Goal: Information Seeking & Learning: Learn about a topic

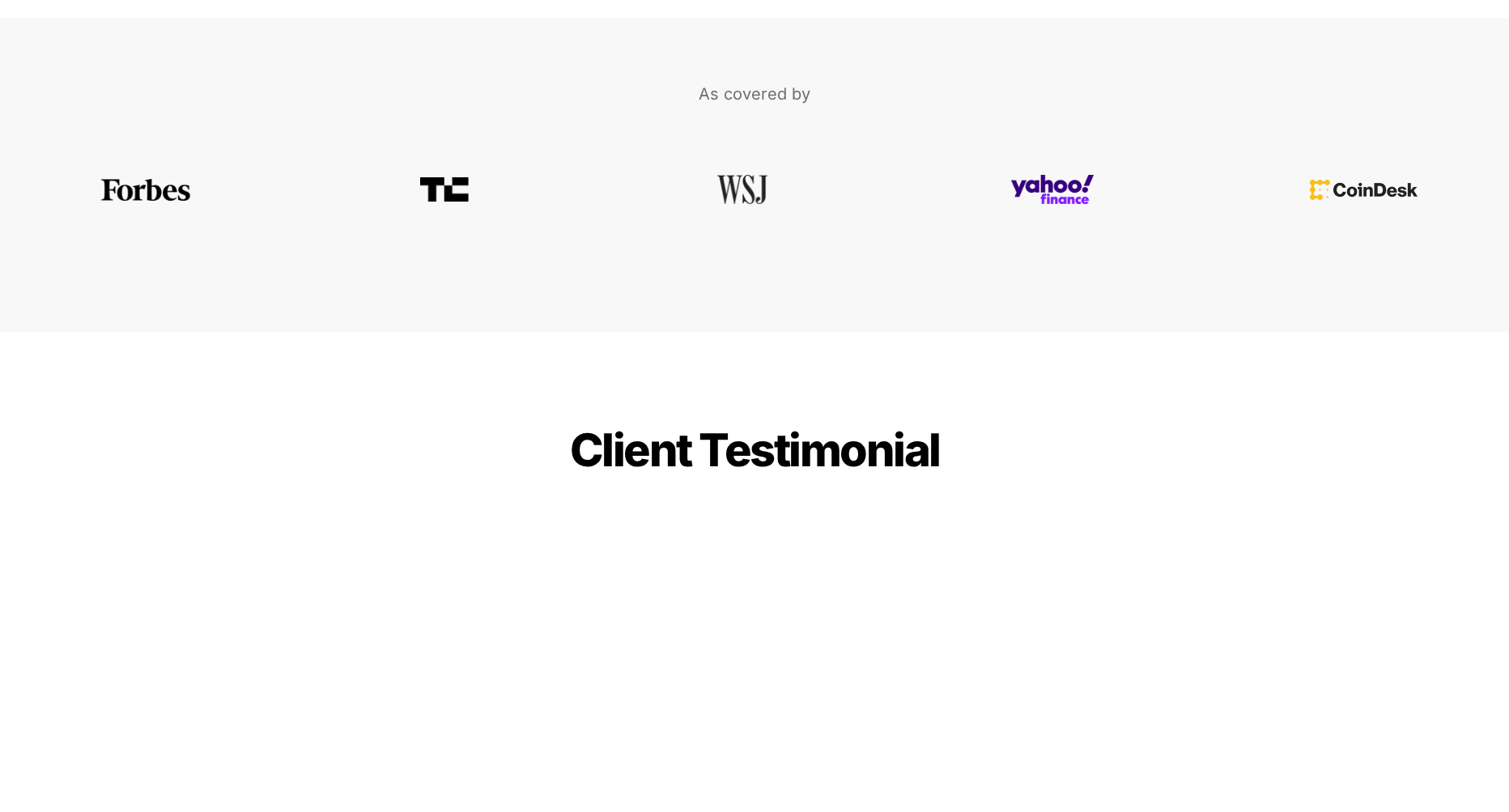
scroll to position [5745, 0]
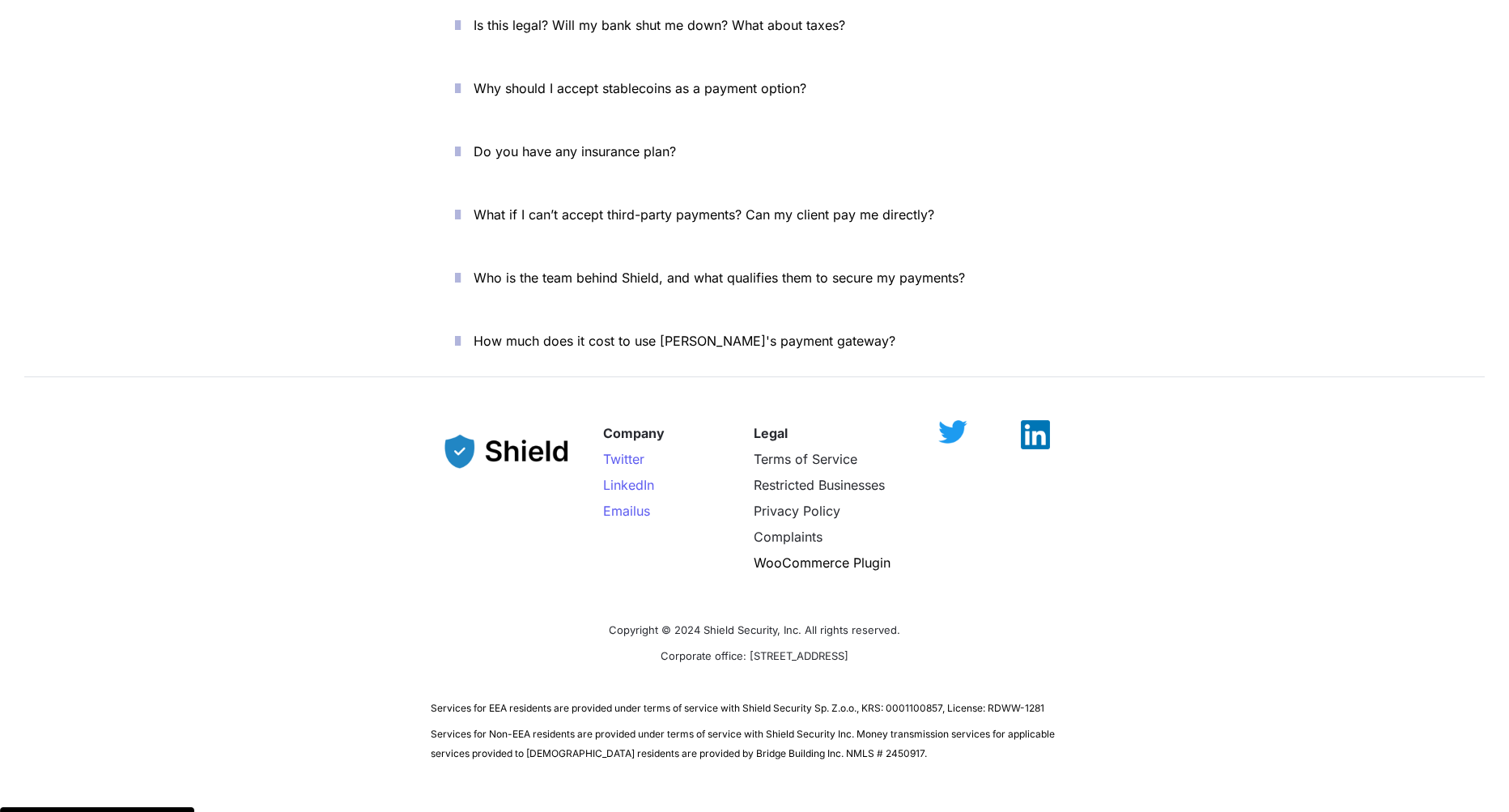
drag, startPoint x: 1415, startPoint y: 383, endPoint x: 1358, endPoint y: 758, distance: 379.3
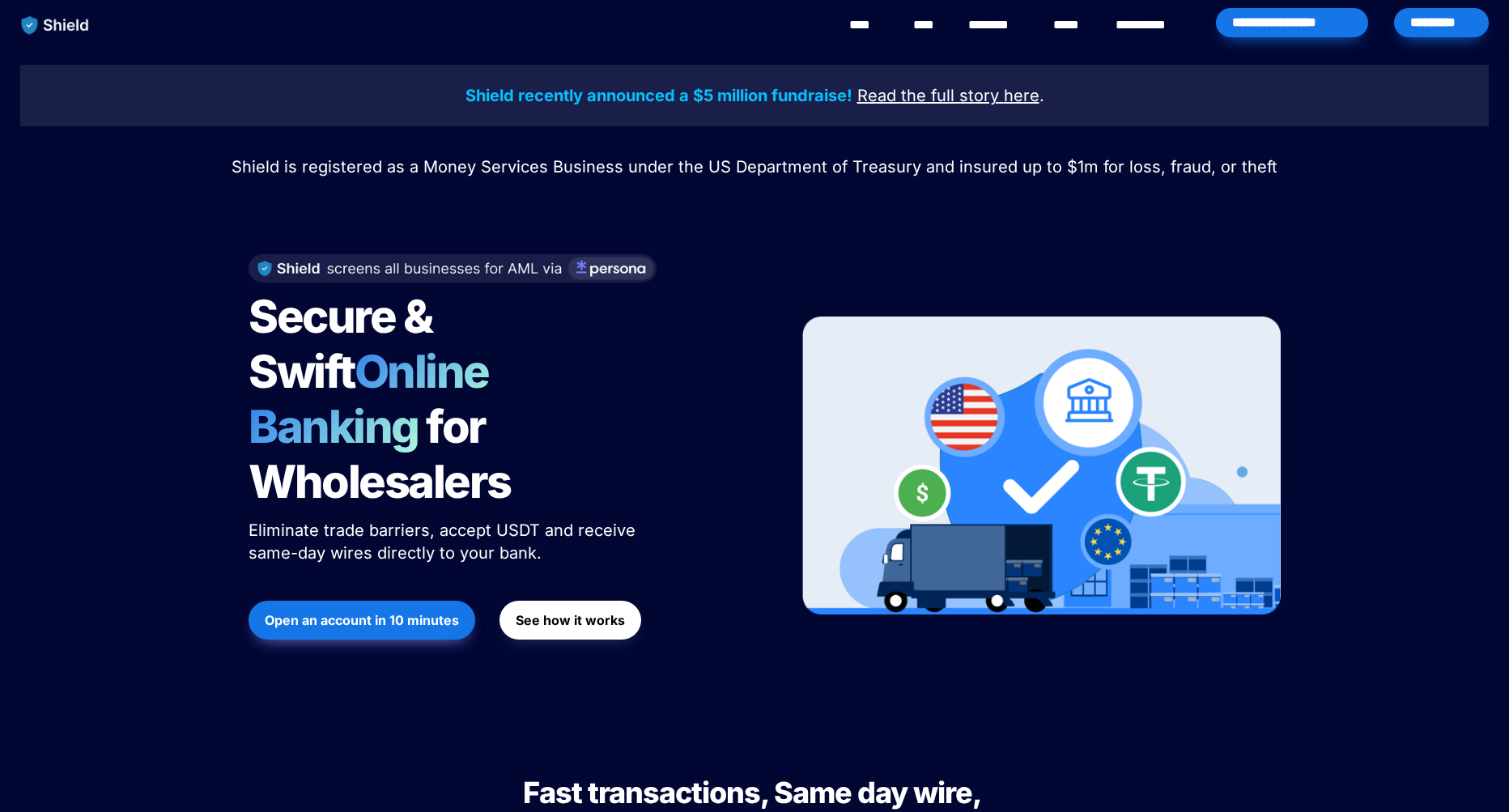
scroll to position [81, 0]
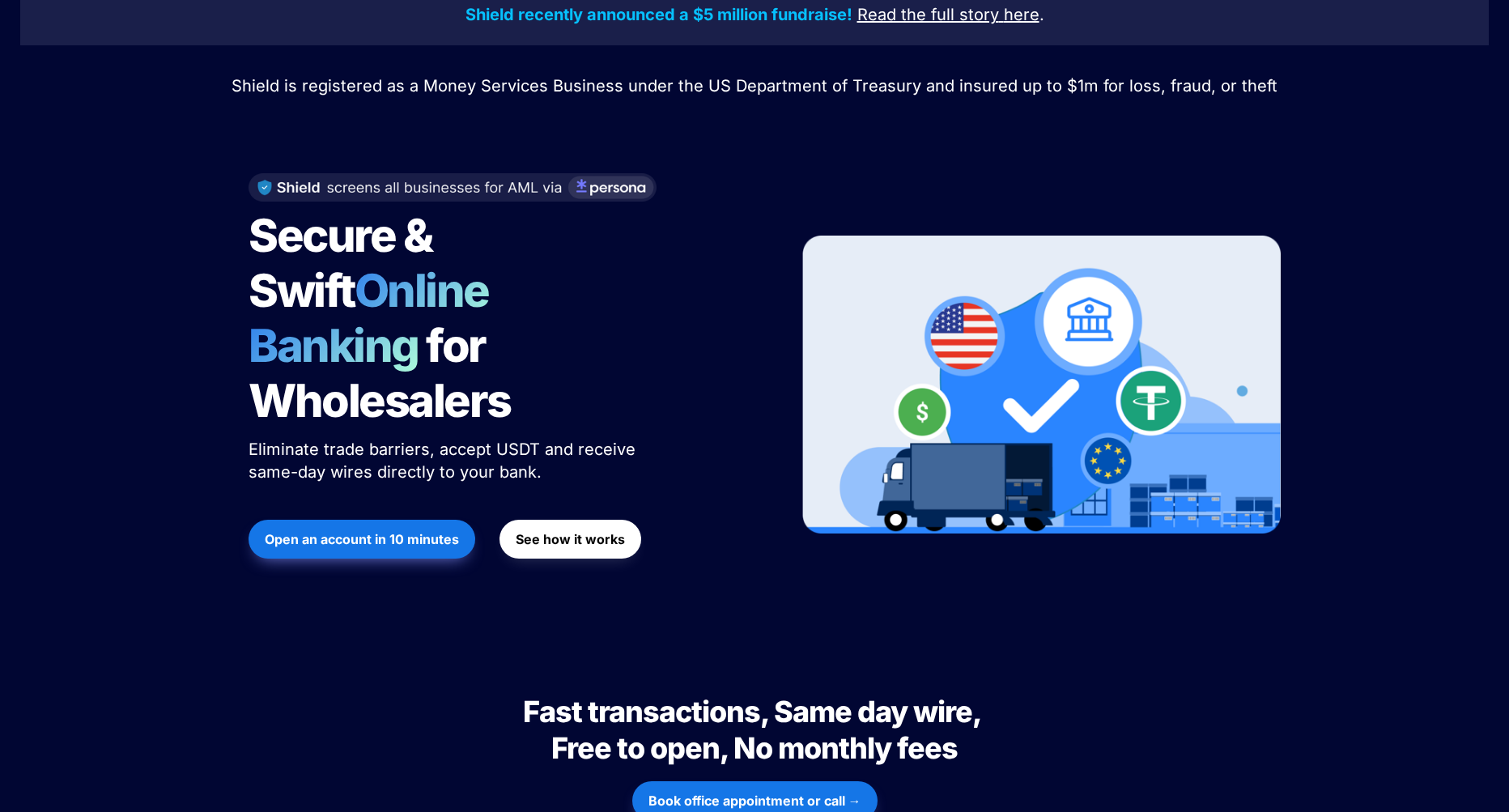
click at [560, 531] on strong "See how it works" at bounding box center [570, 539] width 110 height 16
drag, startPoint x: 525, startPoint y: 294, endPoint x: 450, endPoint y: 397, distance: 127.4
click at [450, 439] on span "Eliminate trade barriers, accept USDT and receive same-day wires directly to yo…" at bounding box center [444, 460] width 391 height 42
click at [511, 318] on span "for Wholesalers" at bounding box center [379, 374] width 262 height 110
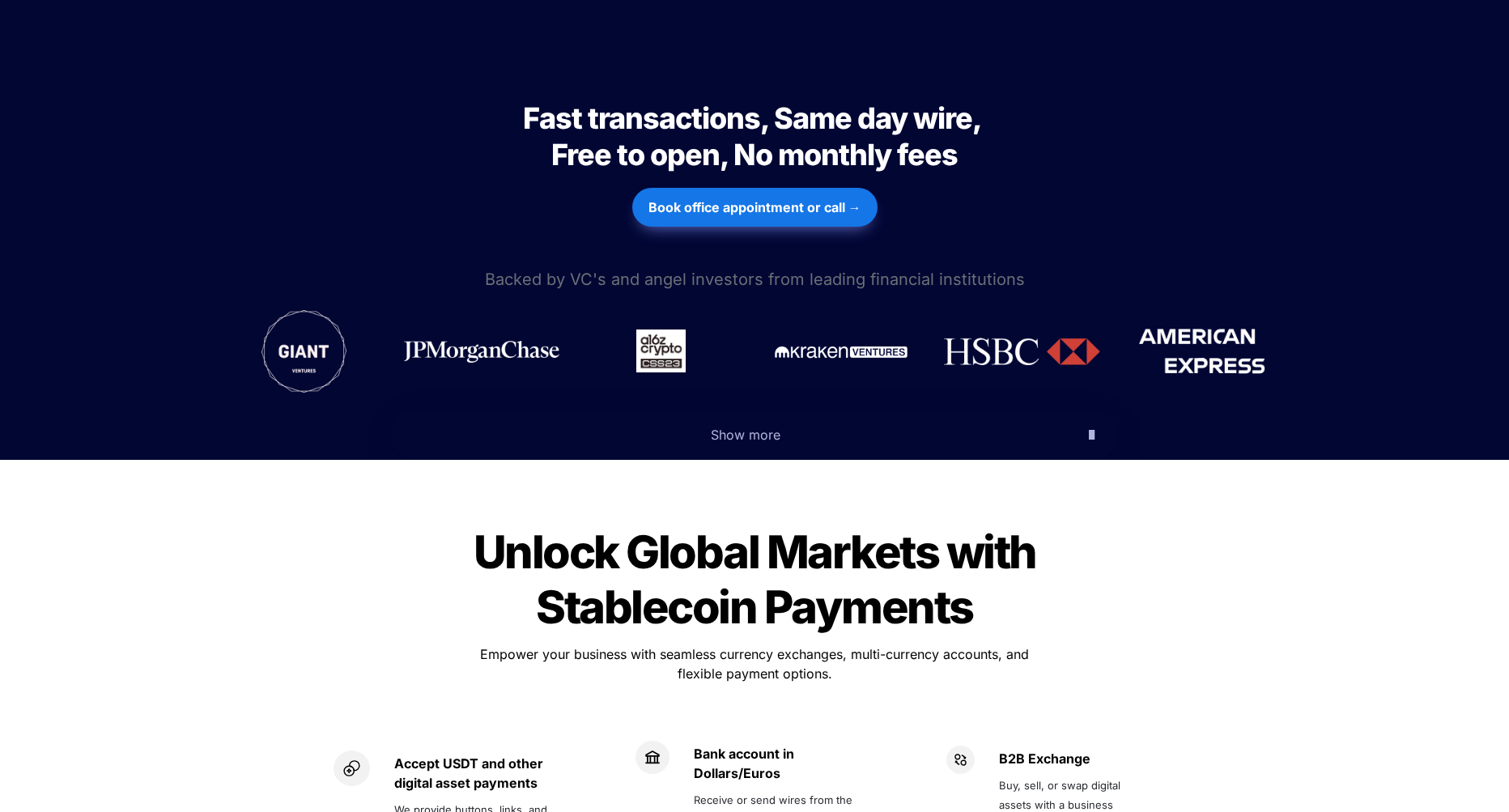
scroll to position [162, 0]
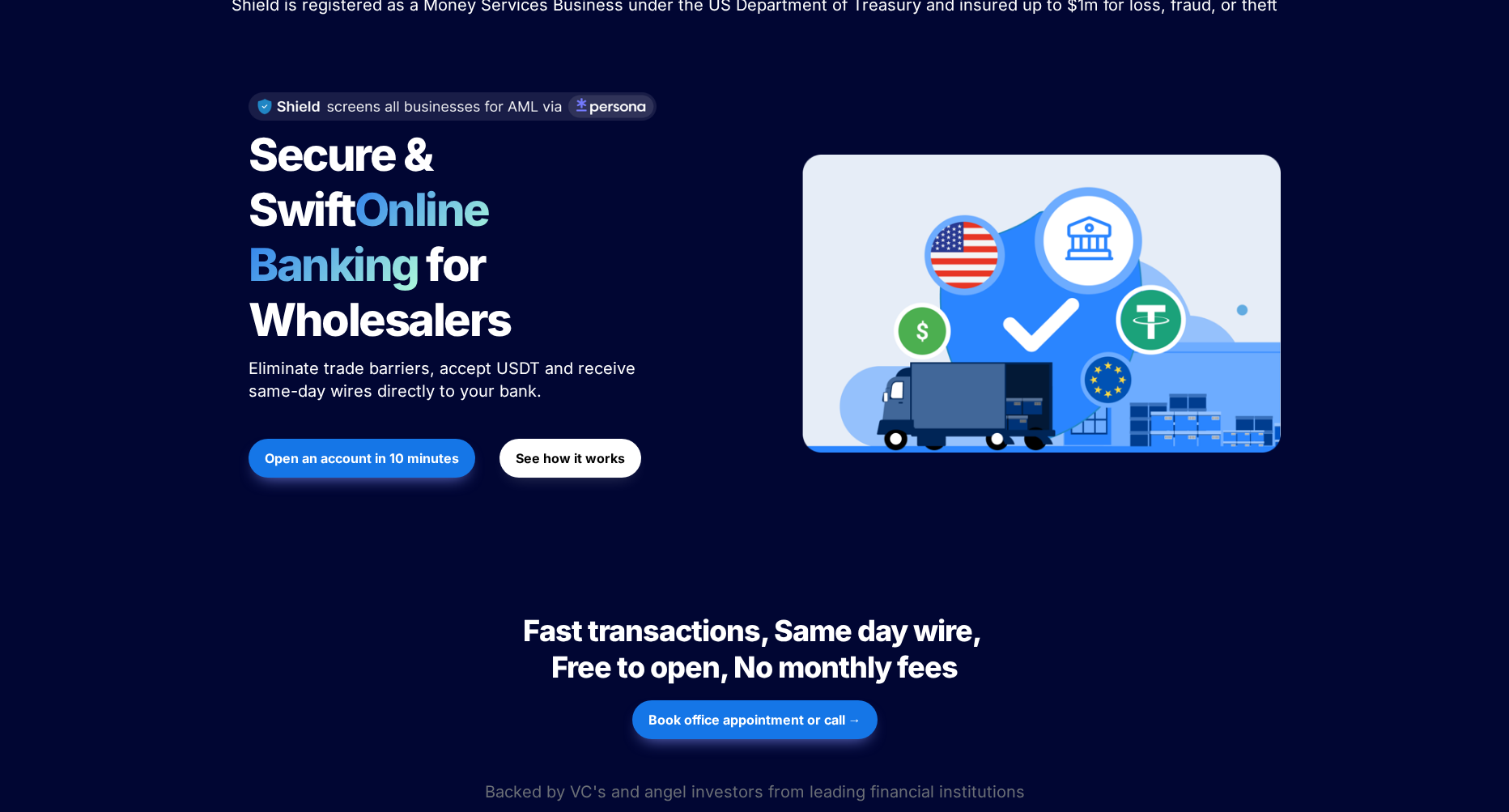
click at [592, 450] on strong "See how it works" at bounding box center [570, 458] width 110 height 16
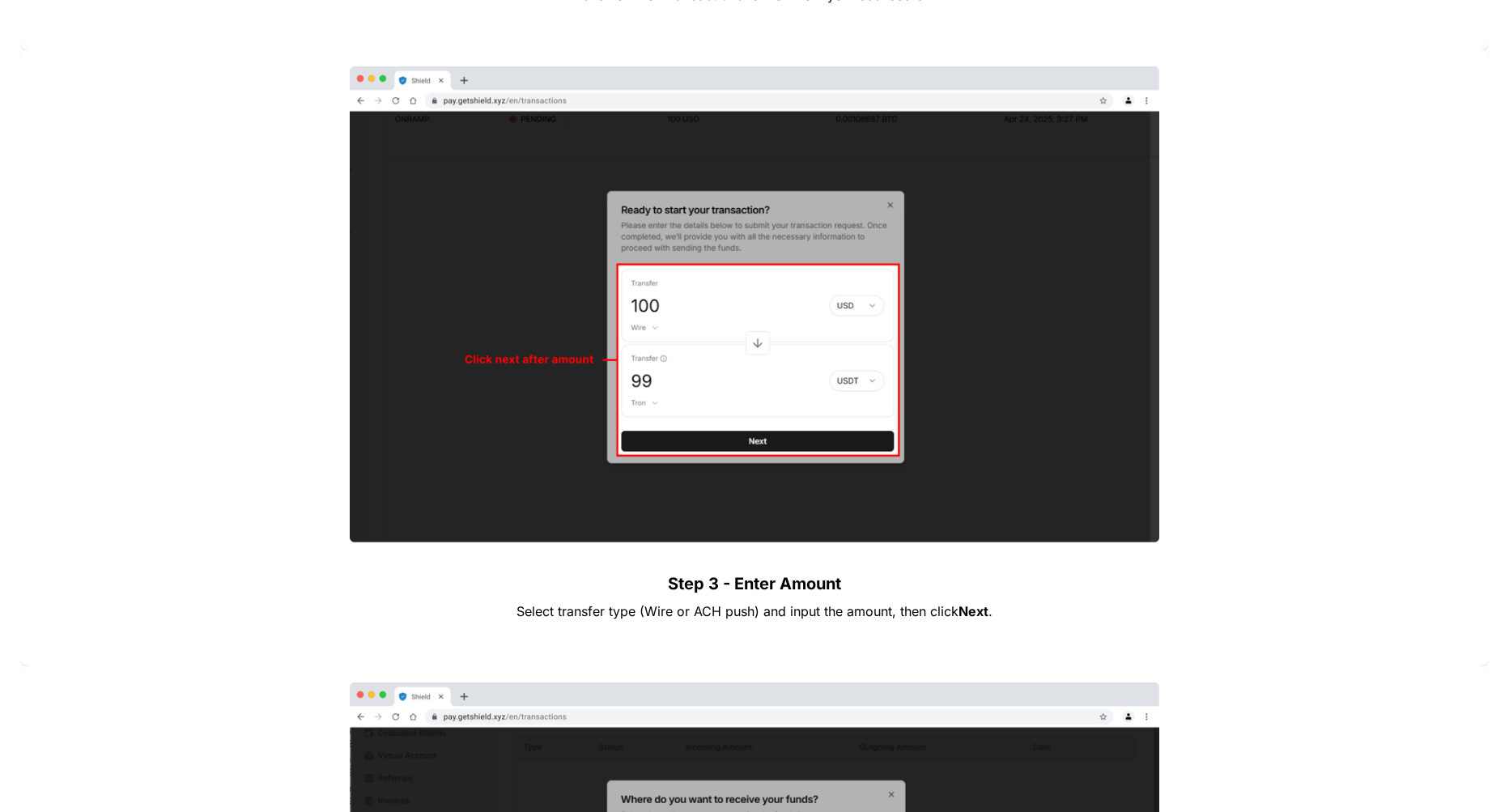
scroll to position [2671, 0]
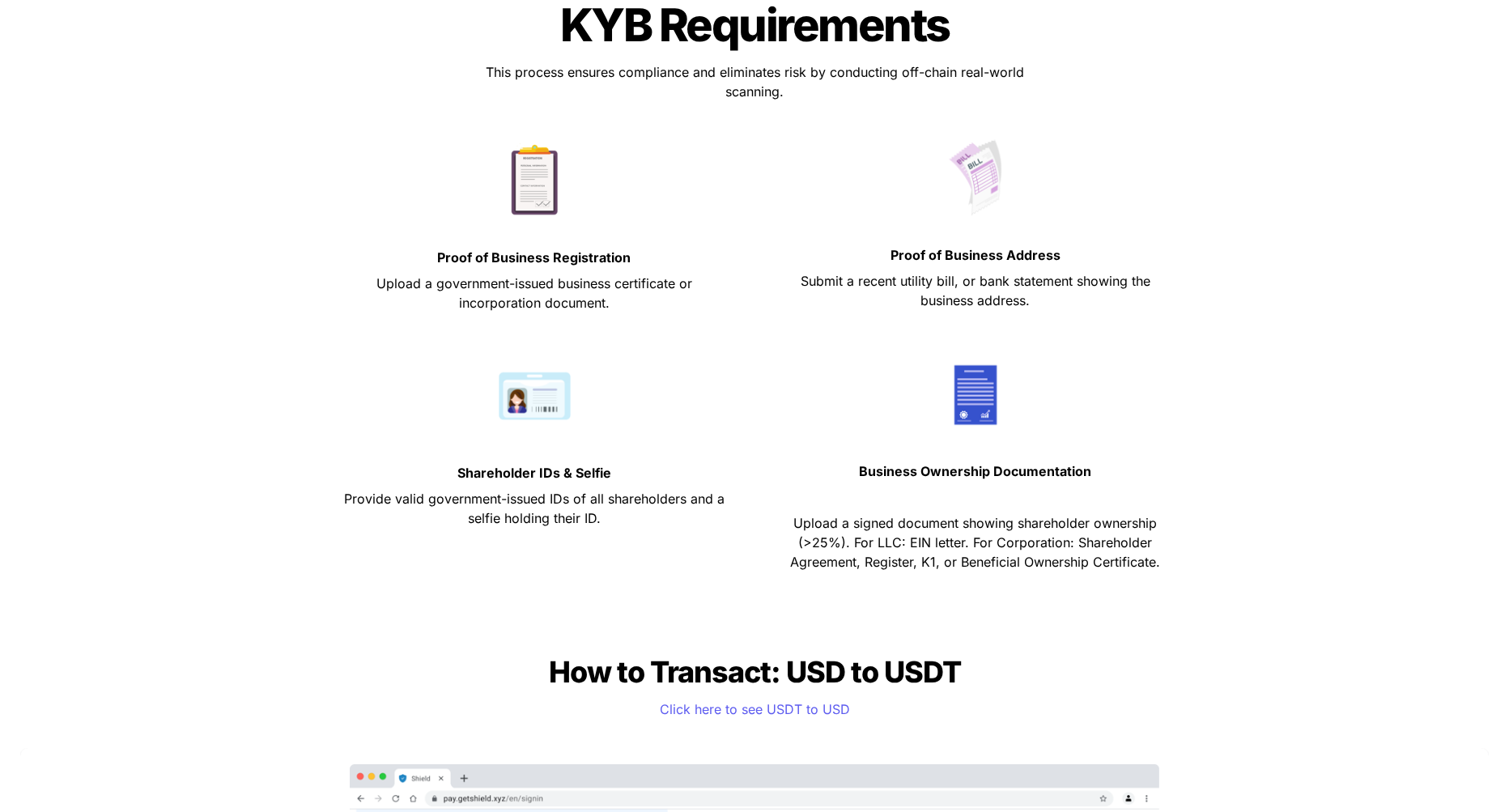
scroll to position [810, 0]
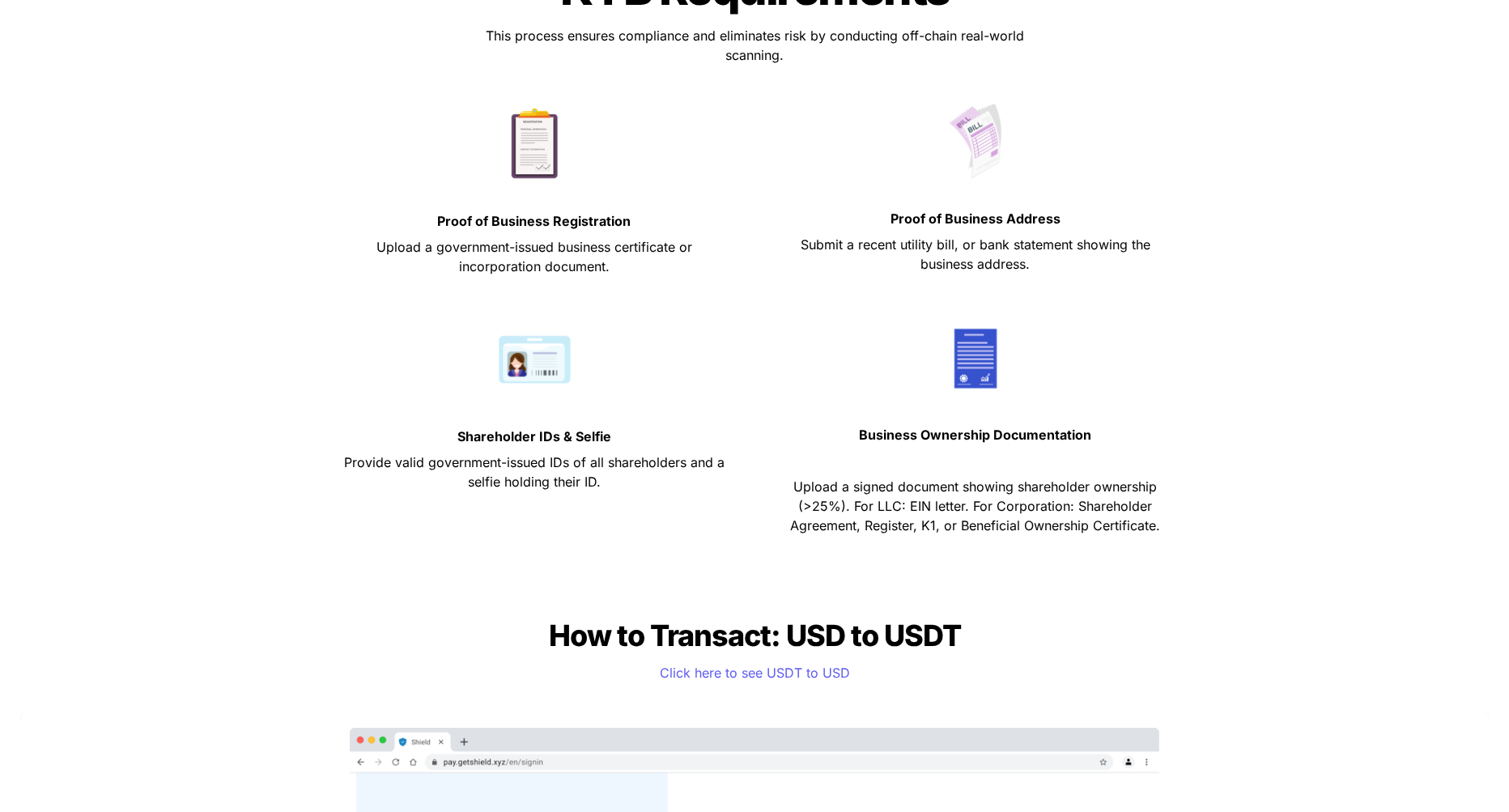
click at [754, 476] on div "Shareholder IDs & Selfie Provide valid government-issued IDs of all shareholder…" at bounding box center [754, 430] width 858 height 234
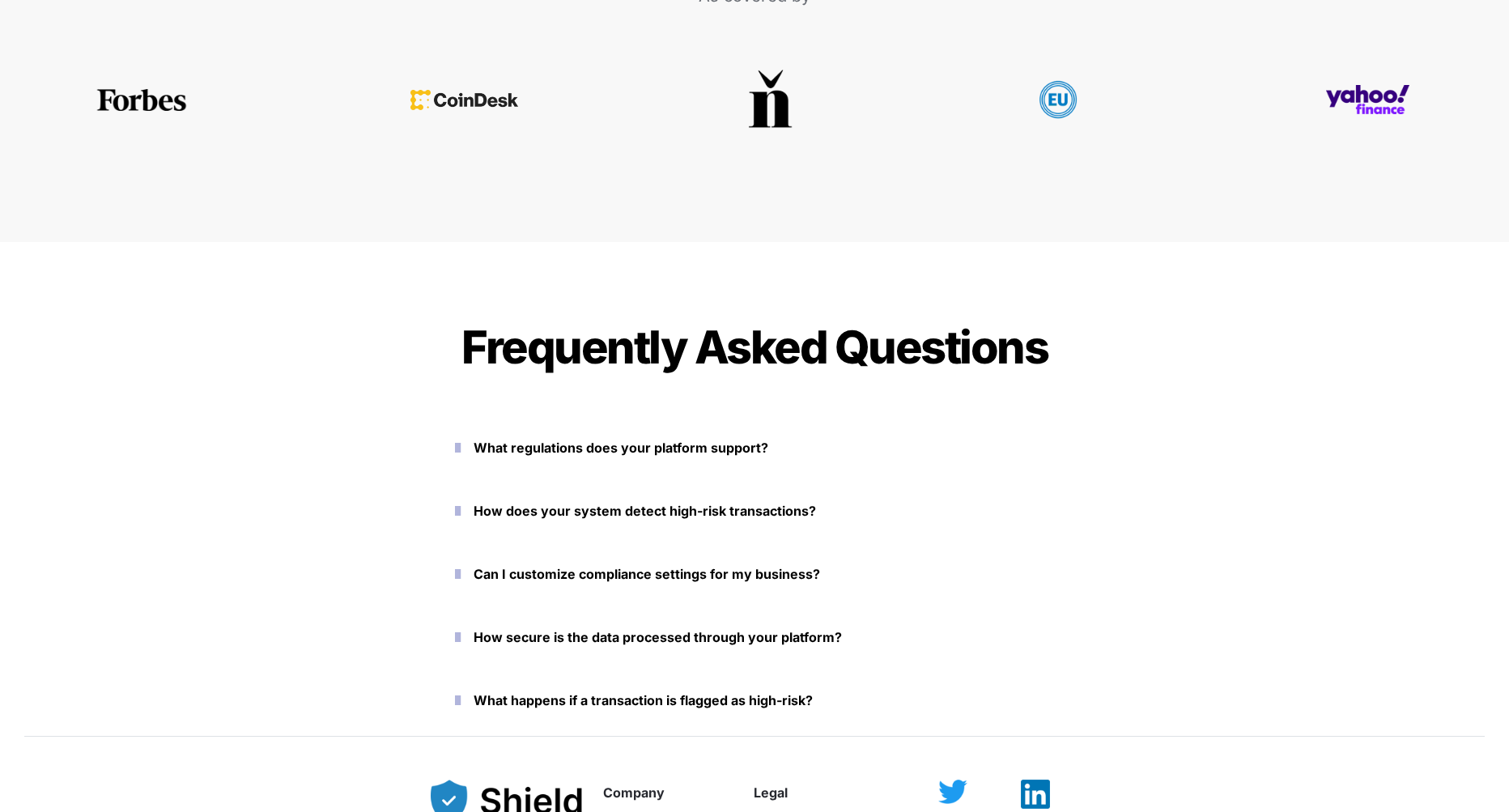
scroll to position [7123, 0]
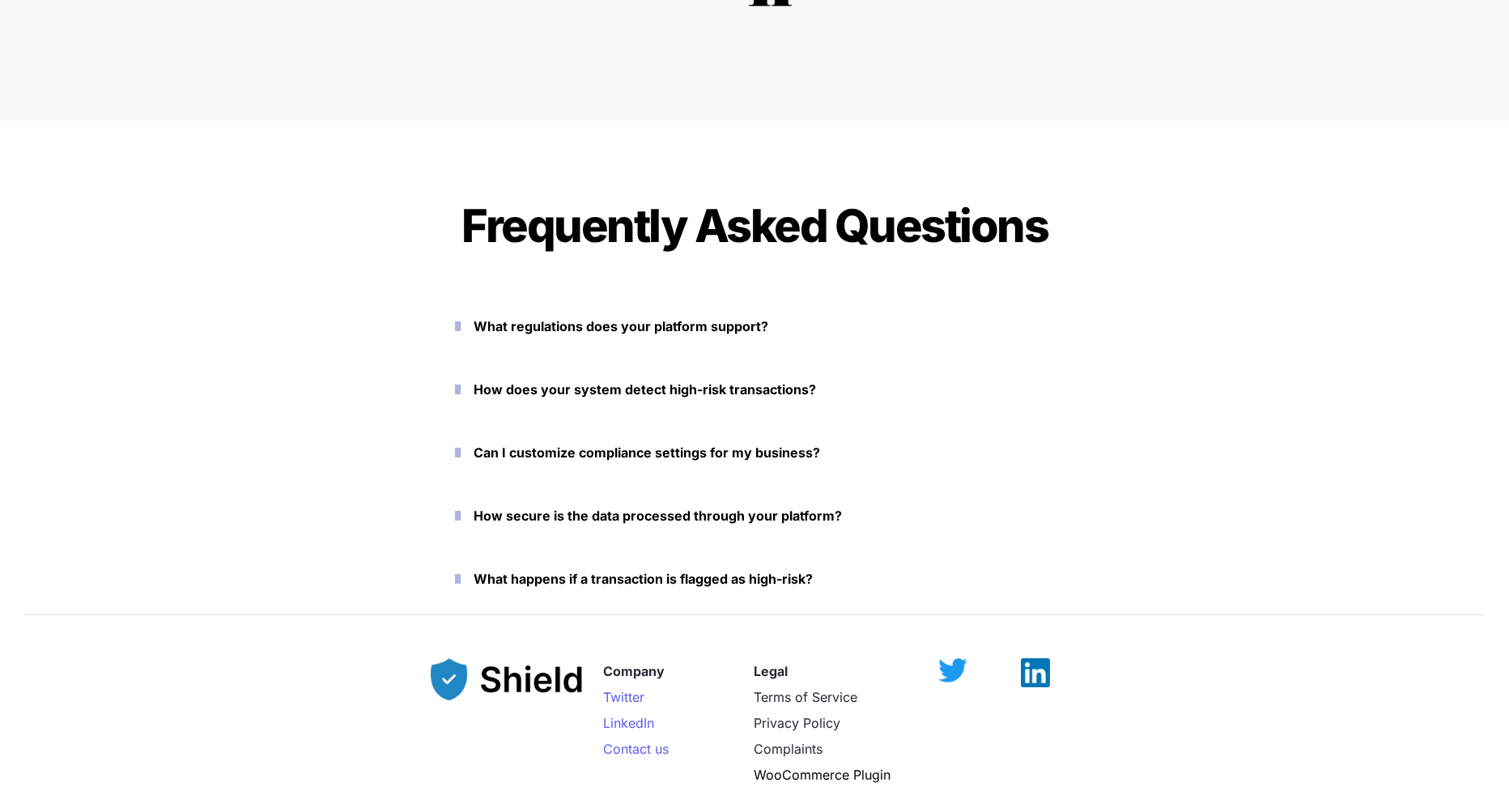
click at [460, 328] on icon "button" at bounding box center [457, 326] width 6 height 19
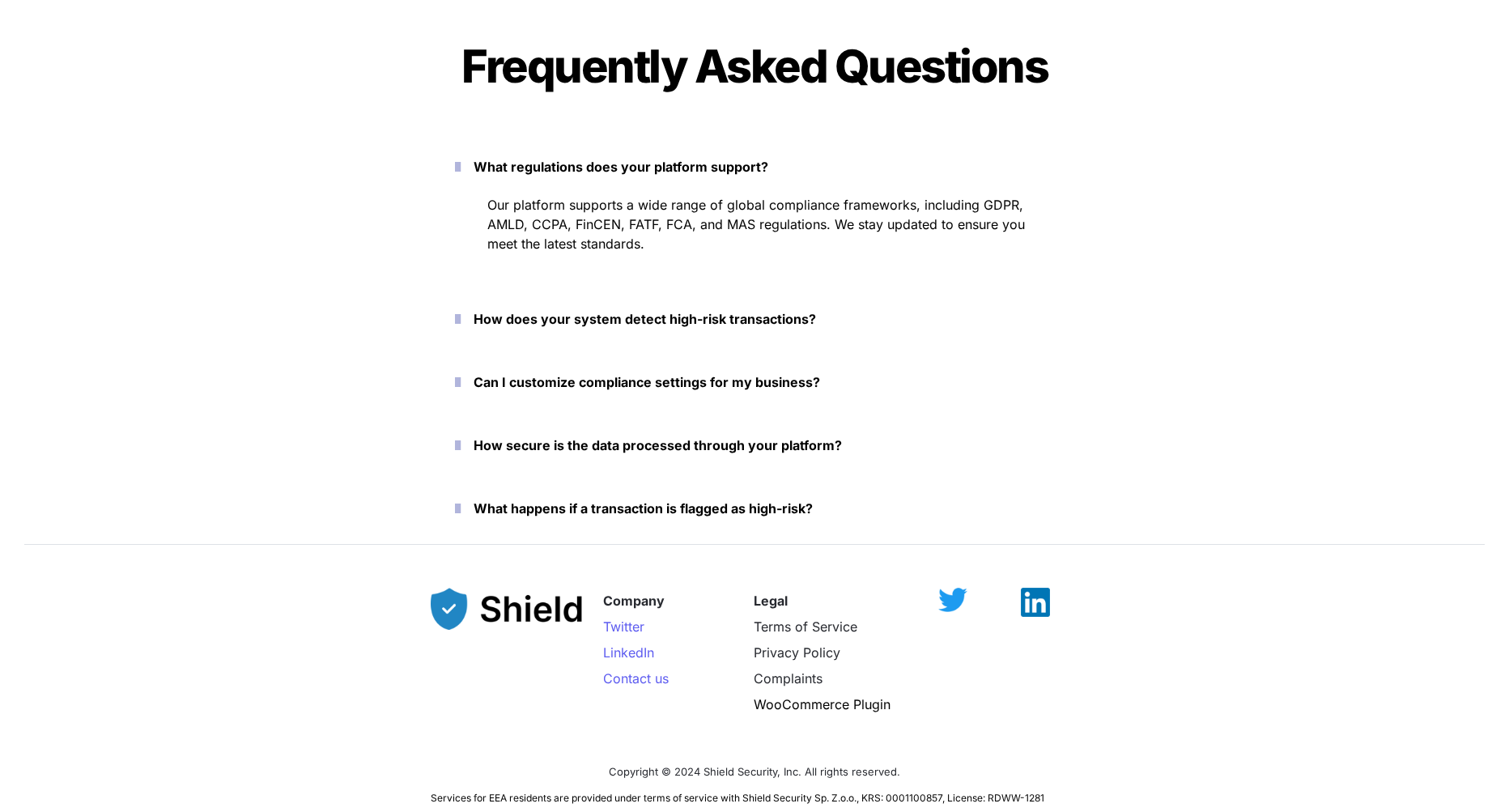
scroll to position [7284, 0]
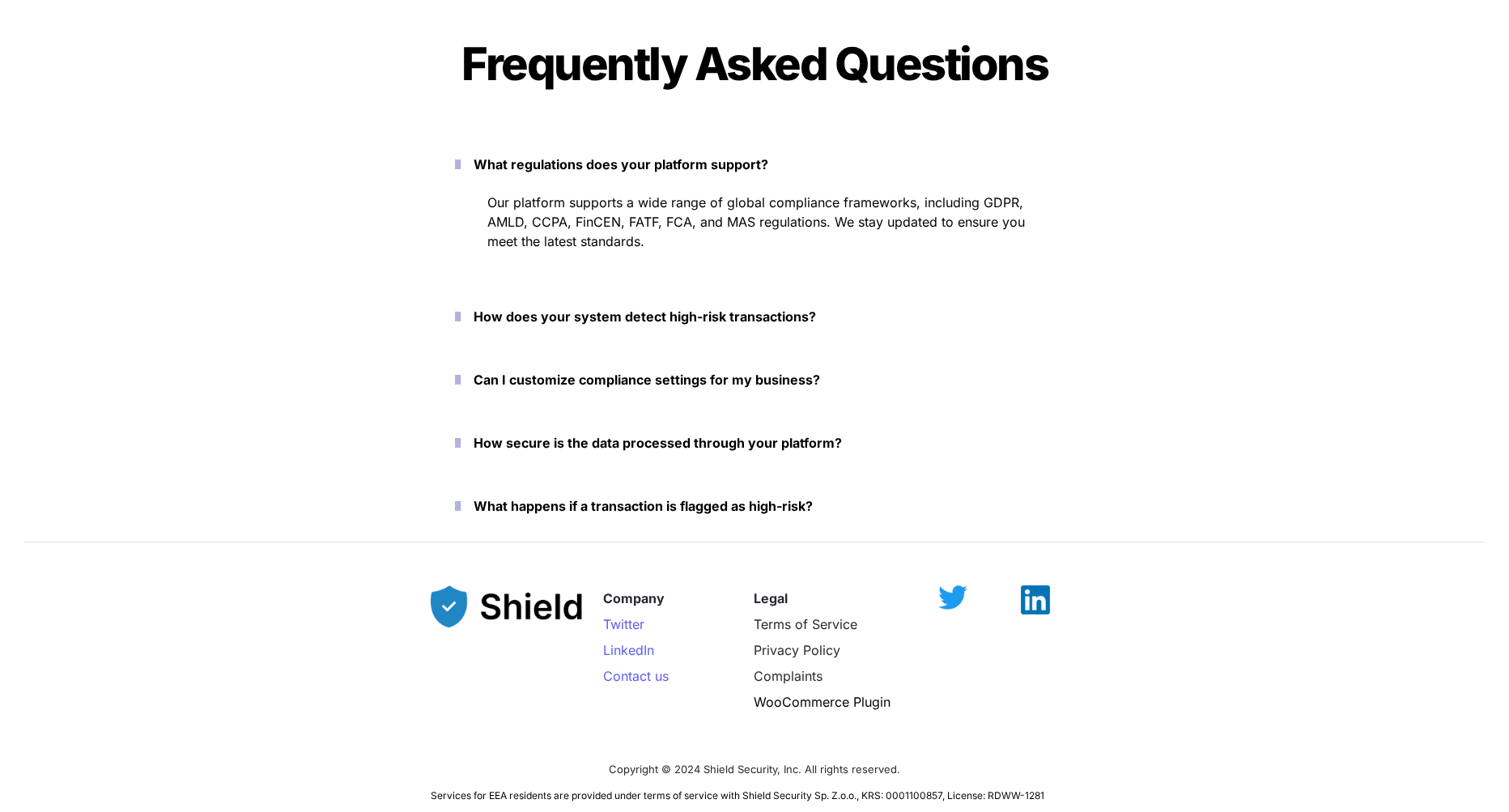
click at [590, 327] on p "How does your system detect high-risk transactions?" at bounding box center [763, 317] width 581 height 26
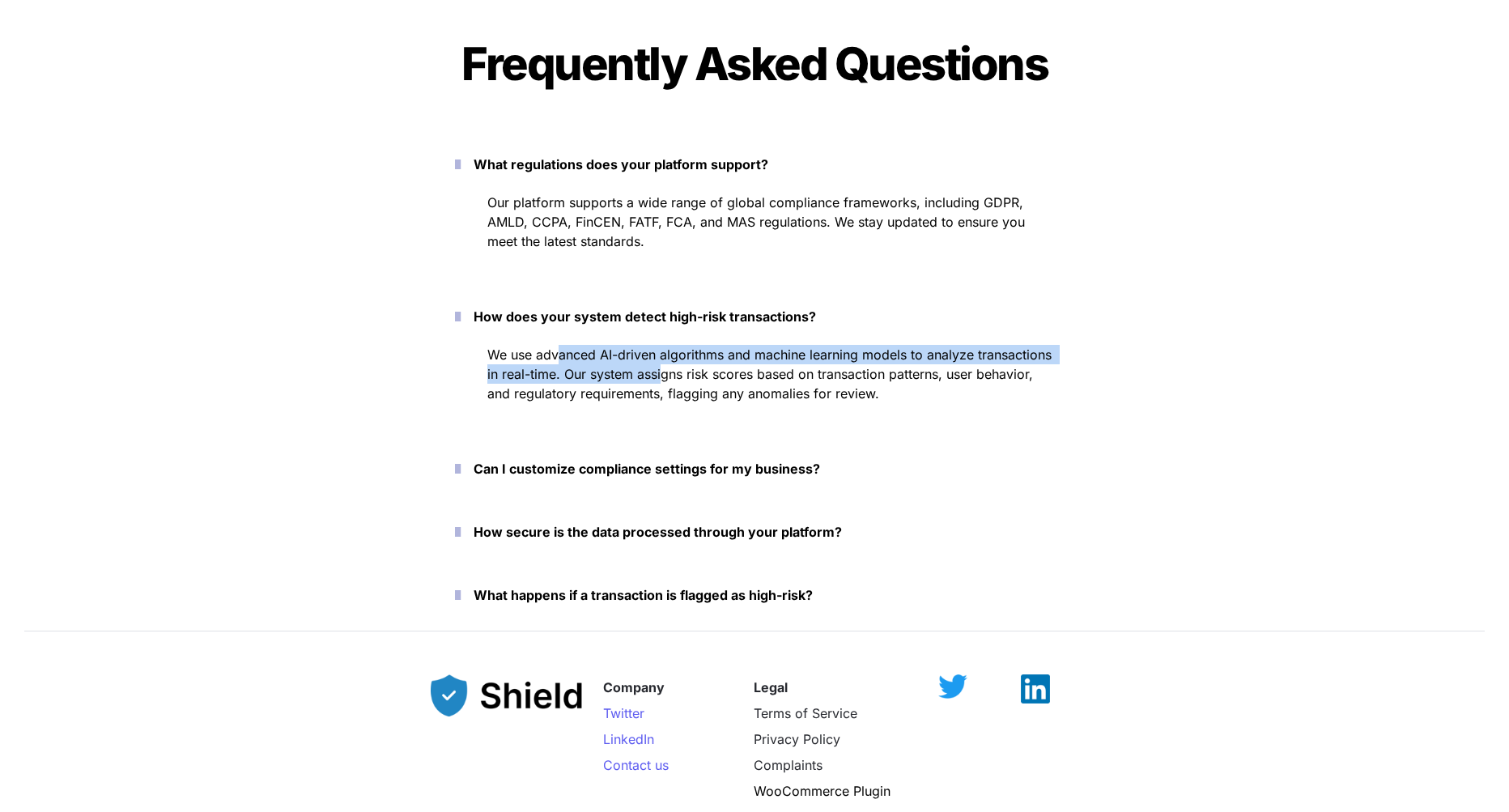
drag, startPoint x: 560, startPoint y: 351, endPoint x: 660, endPoint y: 368, distance: 101.4
click at [663, 368] on span "We use advanced AI-driven algorithms and machine learning models to analyze tra…" at bounding box center [772, 374] width 569 height 55
click at [660, 368] on span "We use advanced AI-driven algorithms and machine learning models to analyze tra…" at bounding box center [772, 374] width 569 height 55
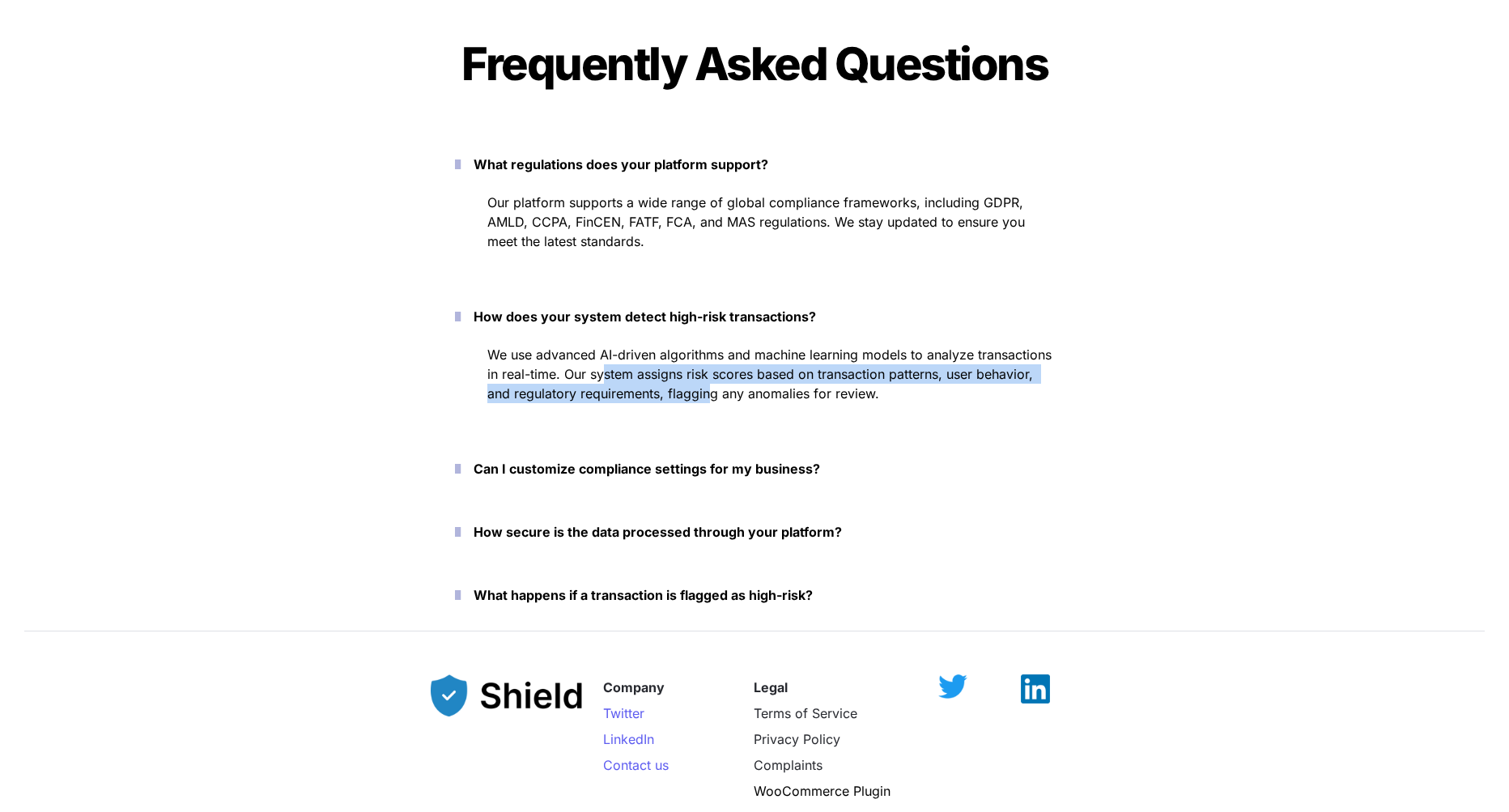
drag, startPoint x: 602, startPoint y: 373, endPoint x: 707, endPoint y: 404, distance: 109.5
click at [707, 404] on p "We use advanced AI-driven algorithms and machine learning models to analyze tra…" at bounding box center [771, 374] width 567 height 65
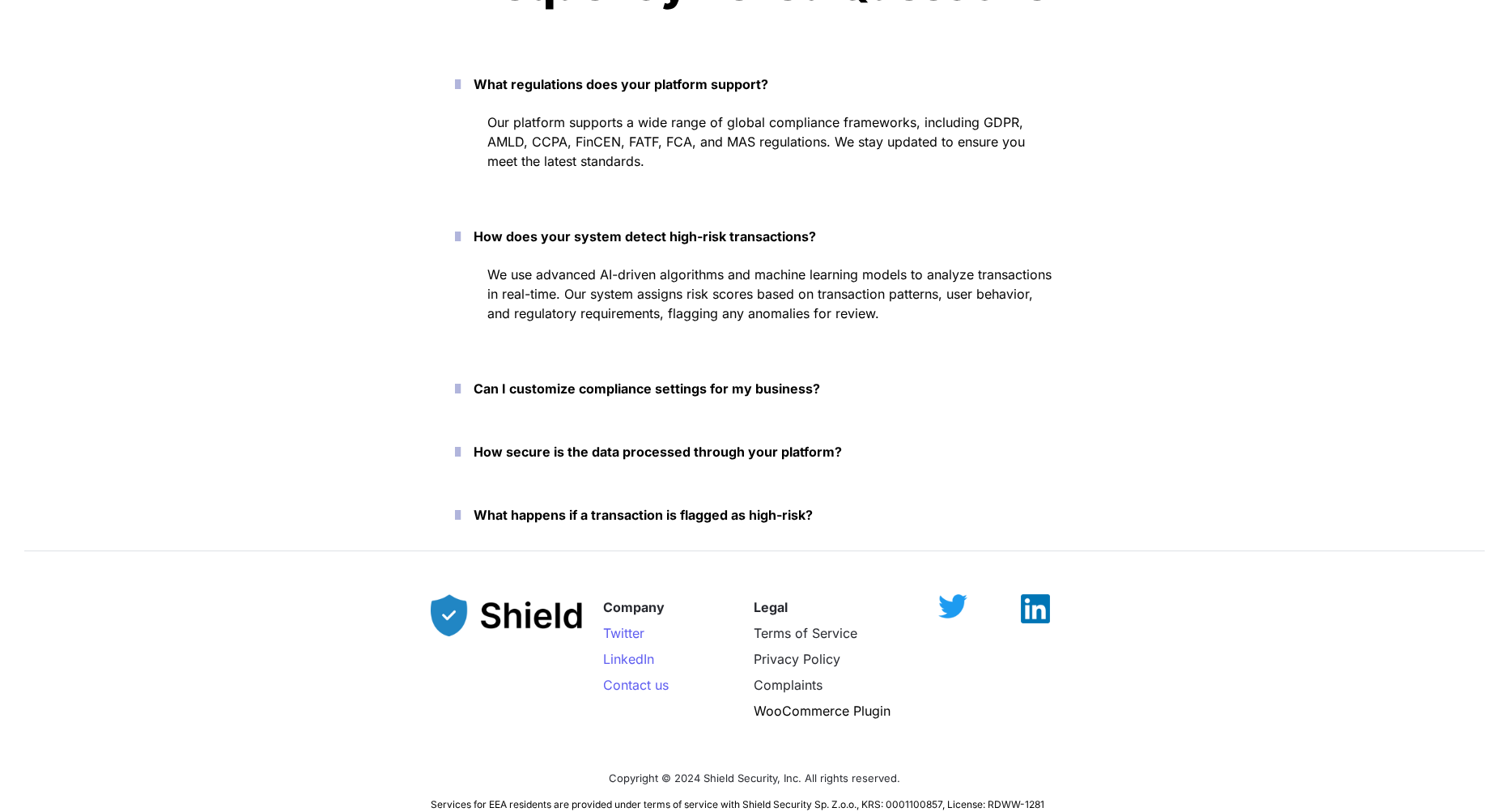
scroll to position [7366, 0]
click at [629, 383] on strong "Can I customize compliance settings for my business?" at bounding box center [646, 387] width 347 height 16
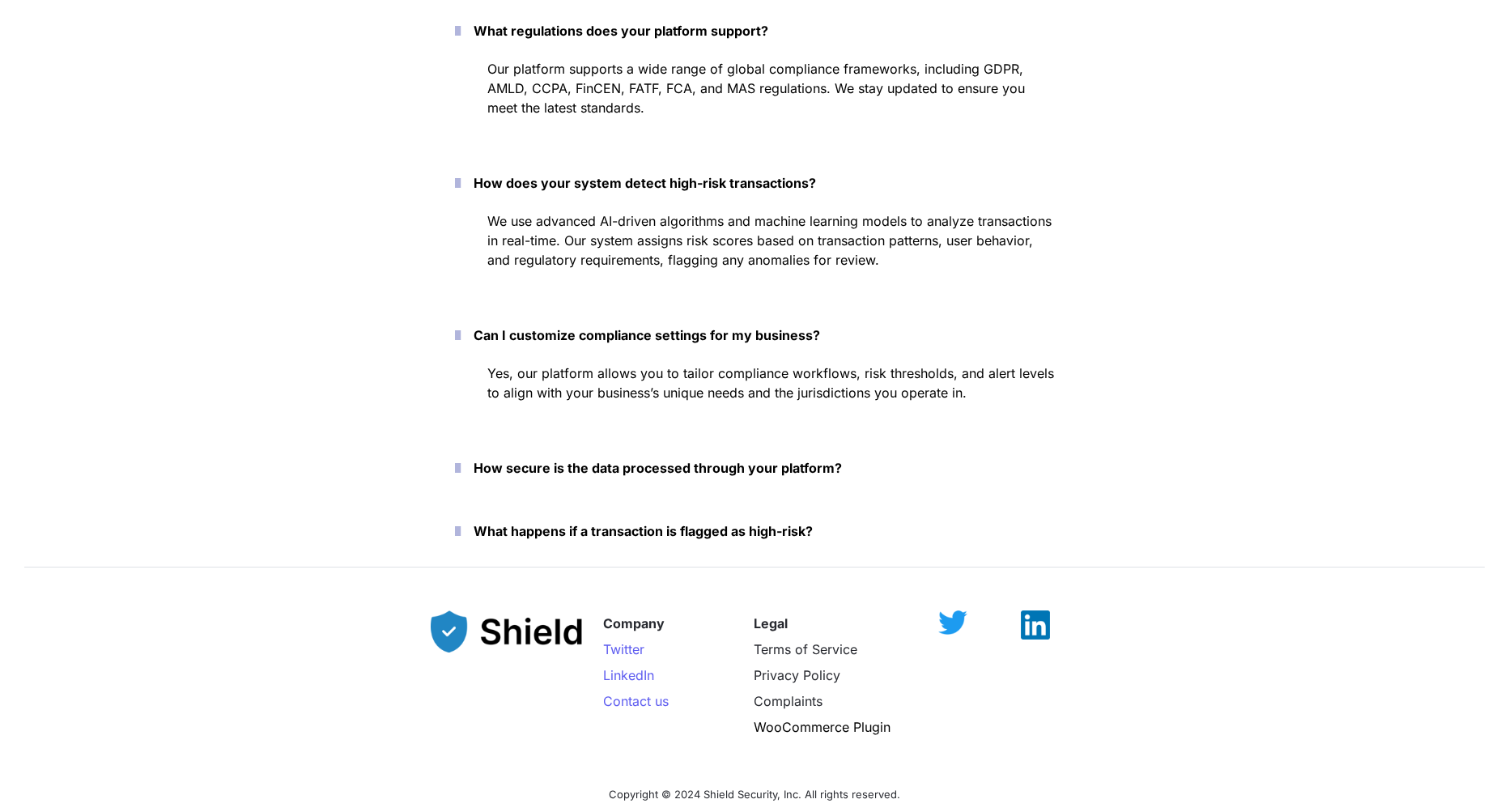
scroll to position [7446, 0]
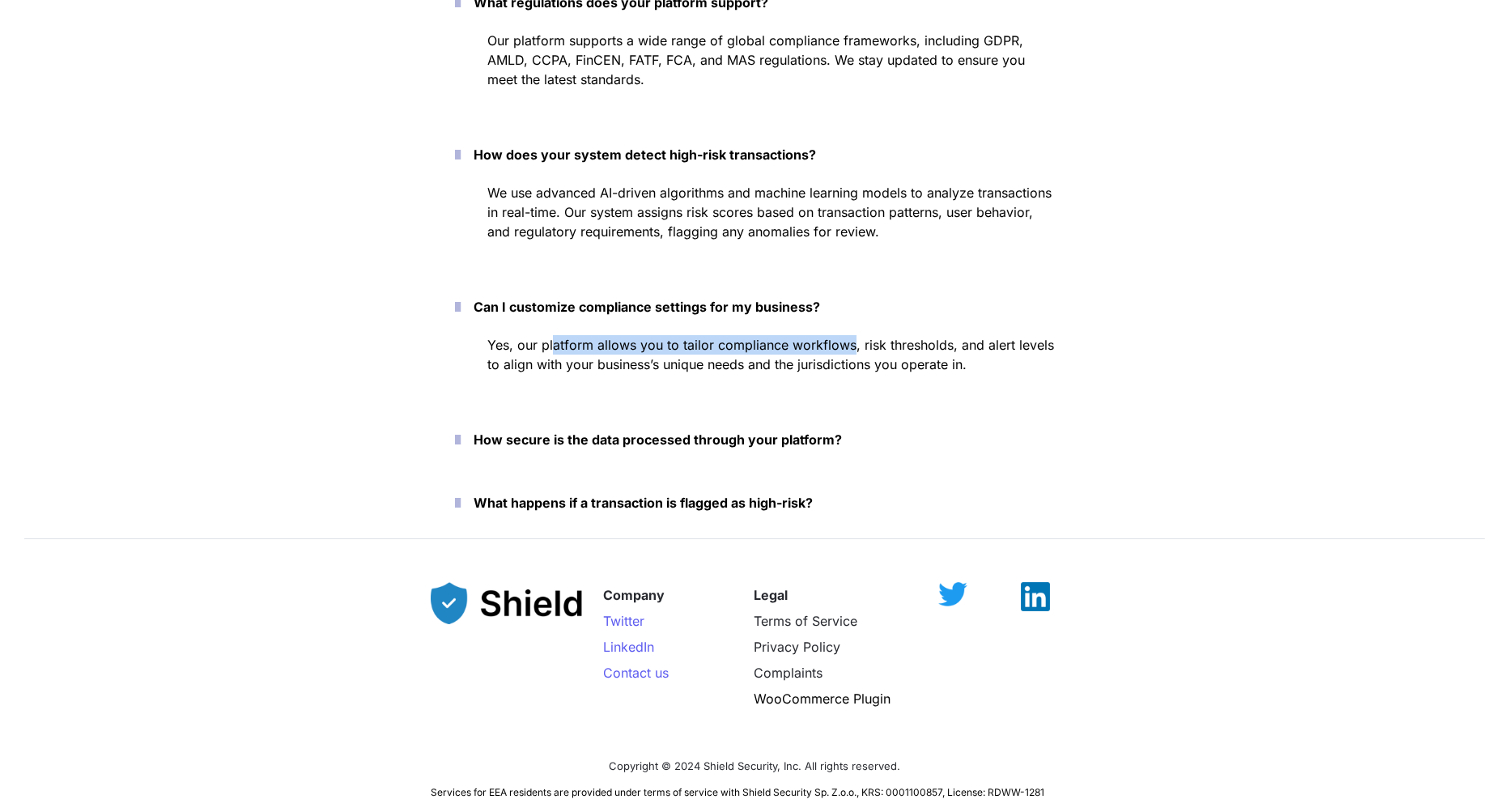
drag, startPoint x: 551, startPoint y: 346, endPoint x: 854, endPoint y: 353, distance: 303.1
click at [854, 353] on span "Yes, our platform allows you to tailor compliance workflows, risk thresholds, a…" at bounding box center [772, 355] width 571 height 36
click at [857, 354] on p "Yes, our platform allows you to tailor compliance workflows, risk thresholds, a…" at bounding box center [771, 355] width 567 height 45
click at [677, 444] on strong "How secure is the data processed through your platform?" at bounding box center [658, 439] width 369 height 16
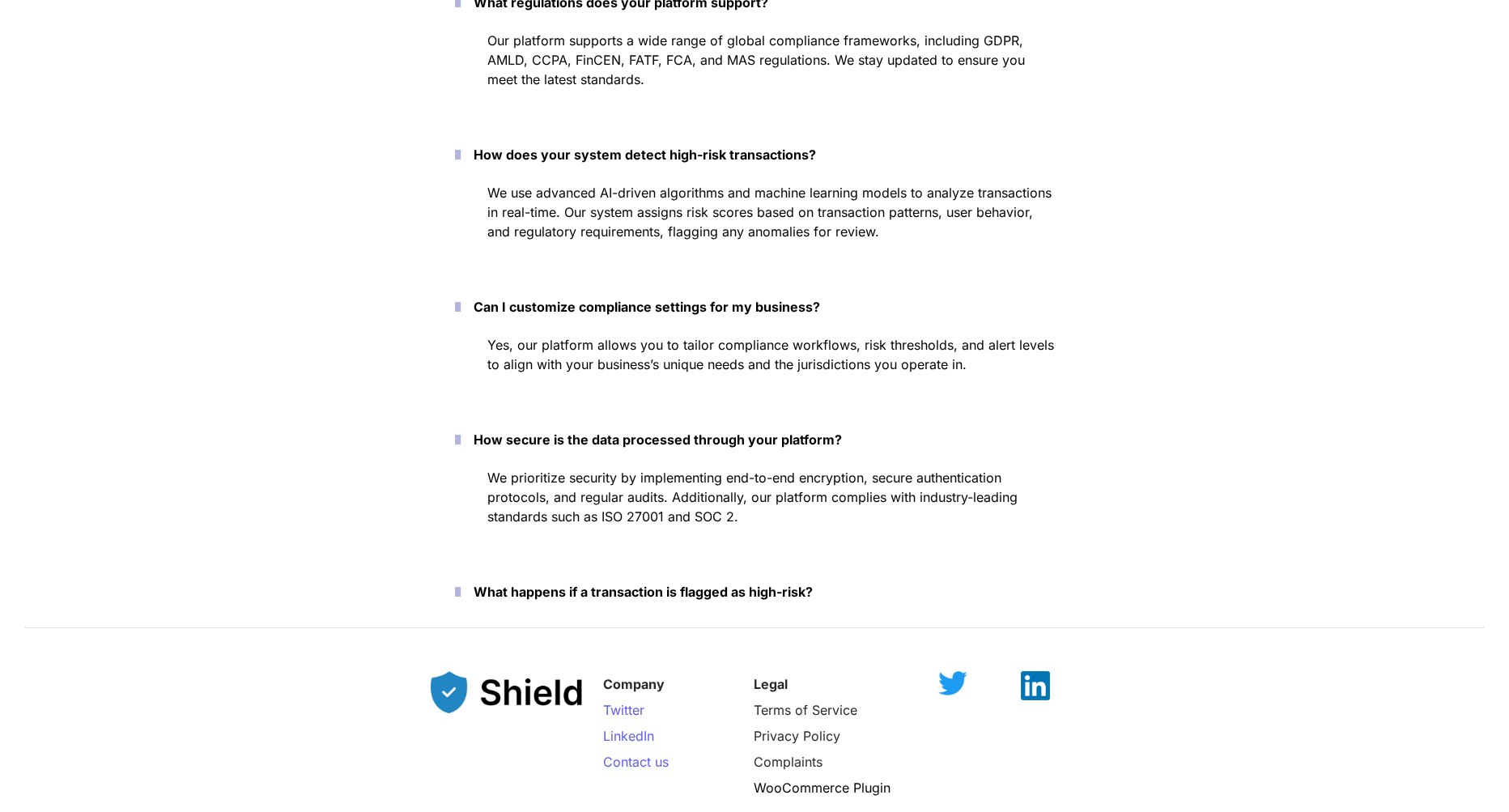
scroll to position [7527, 0]
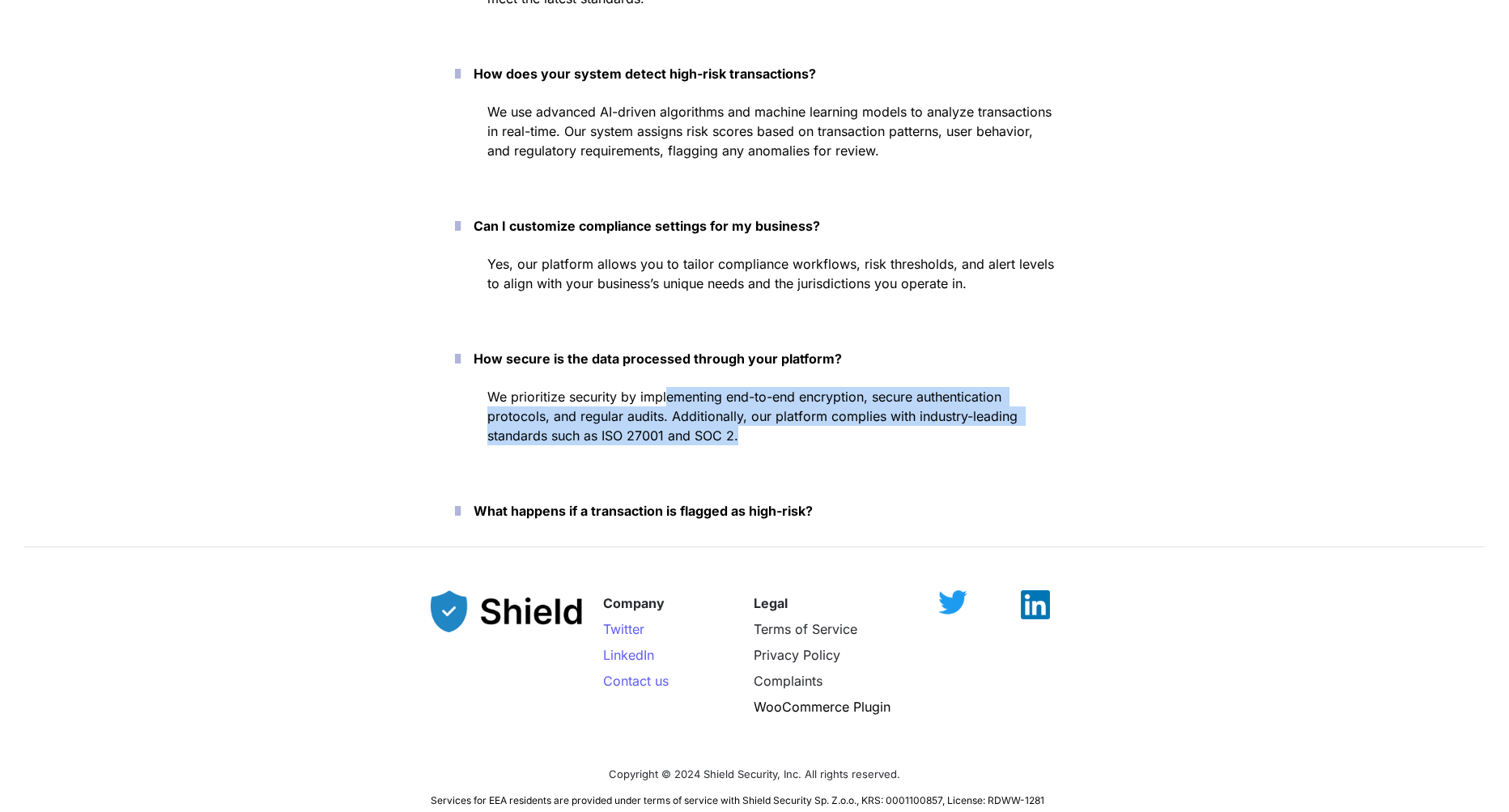
drag, startPoint x: 664, startPoint y: 404, endPoint x: 775, endPoint y: 431, distance: 114.2
click at [776, 431] on p "We prioritize security by implementing end-to-end encryption, secure authentica…" at bounding box center [771, 416] width 567 height 65
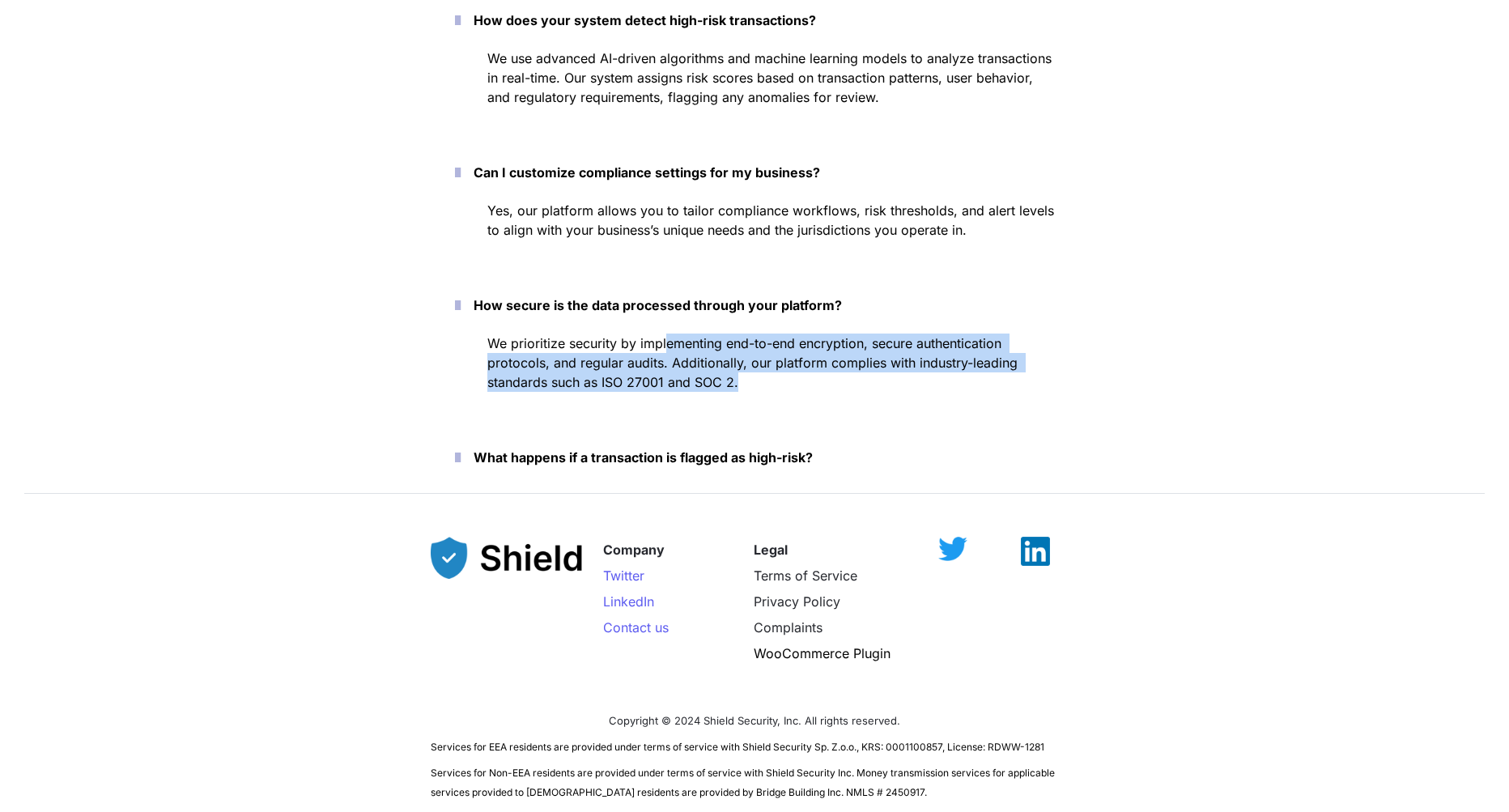
scroll to position [7608, 0]
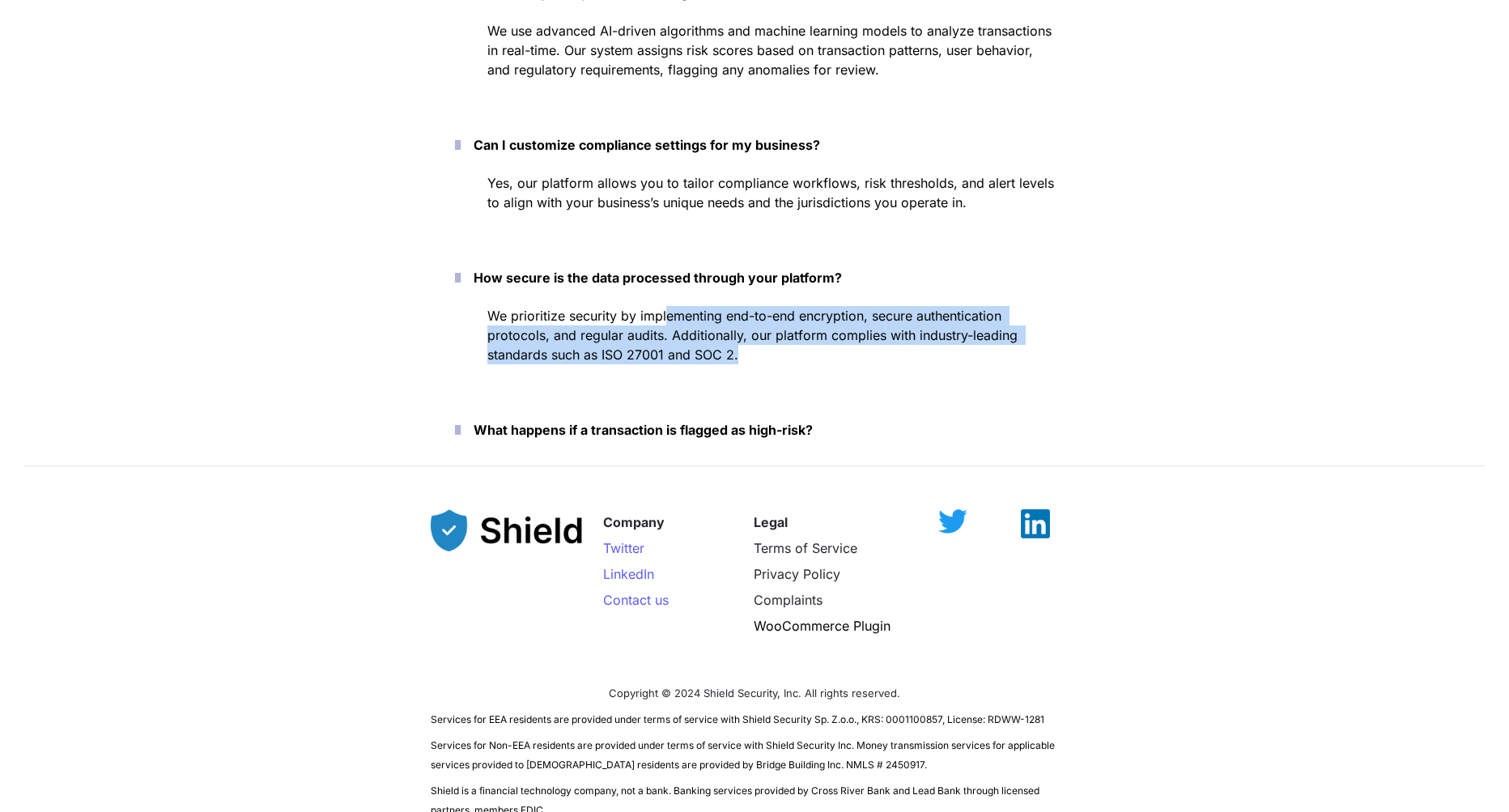
click at [720, 427] on strong "What happens if a transaction is flagged as high-risk?" at bounding box center [643, 430] width 339 height 16
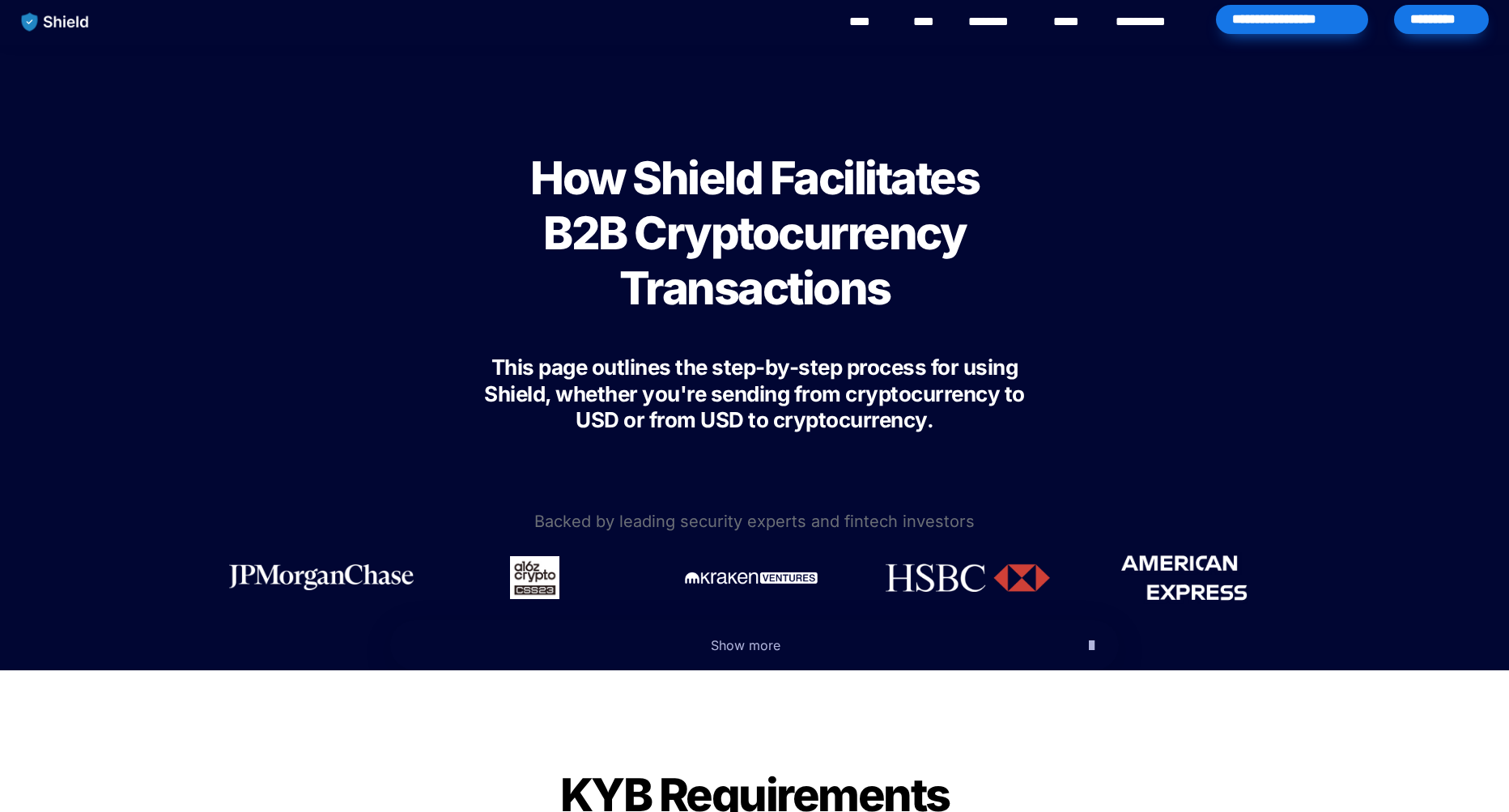
scroll to position [0, 0]
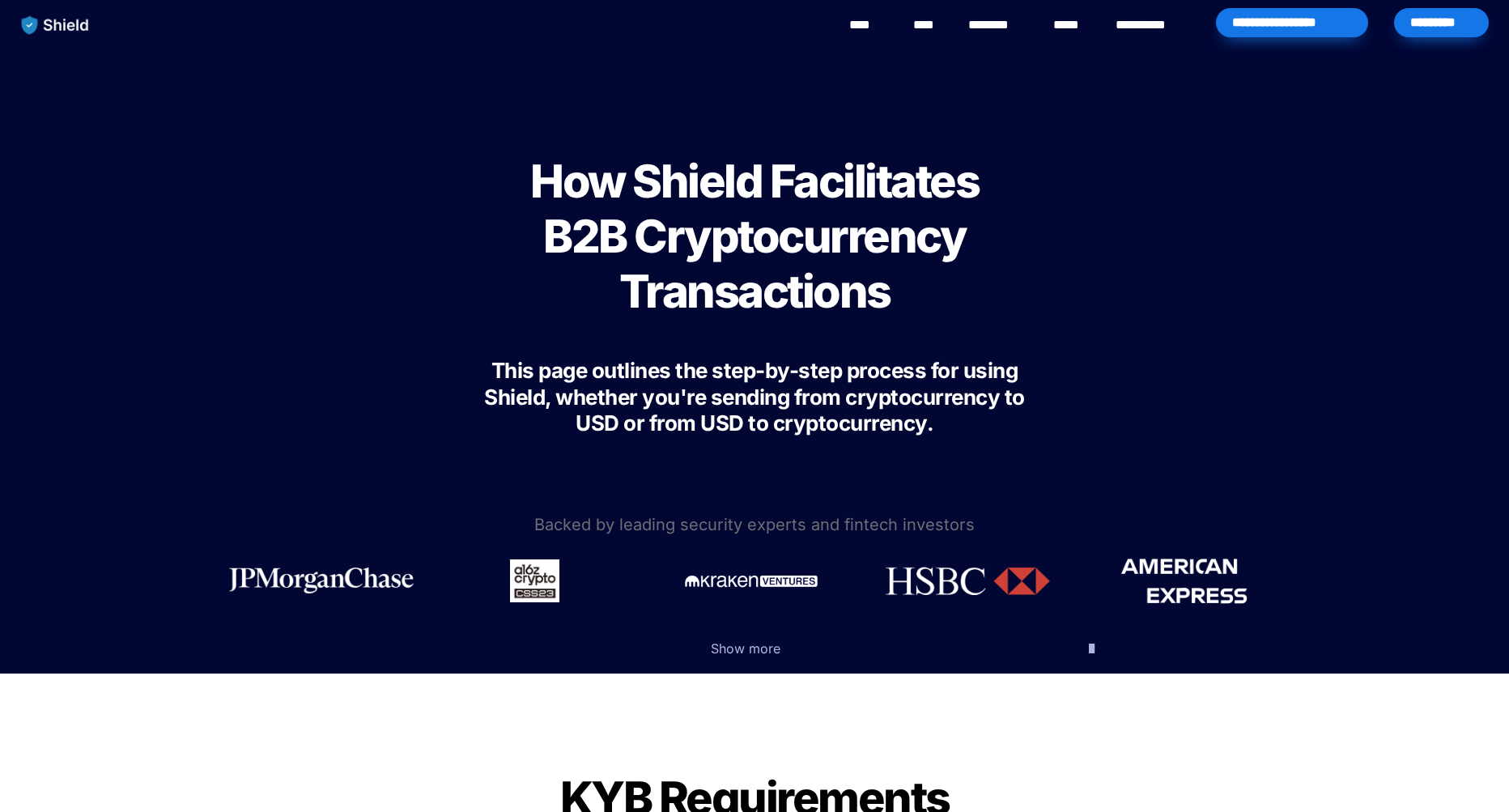
click at [1001, 23] on link "********" at bounding box center [997, 25] width 58 height 19
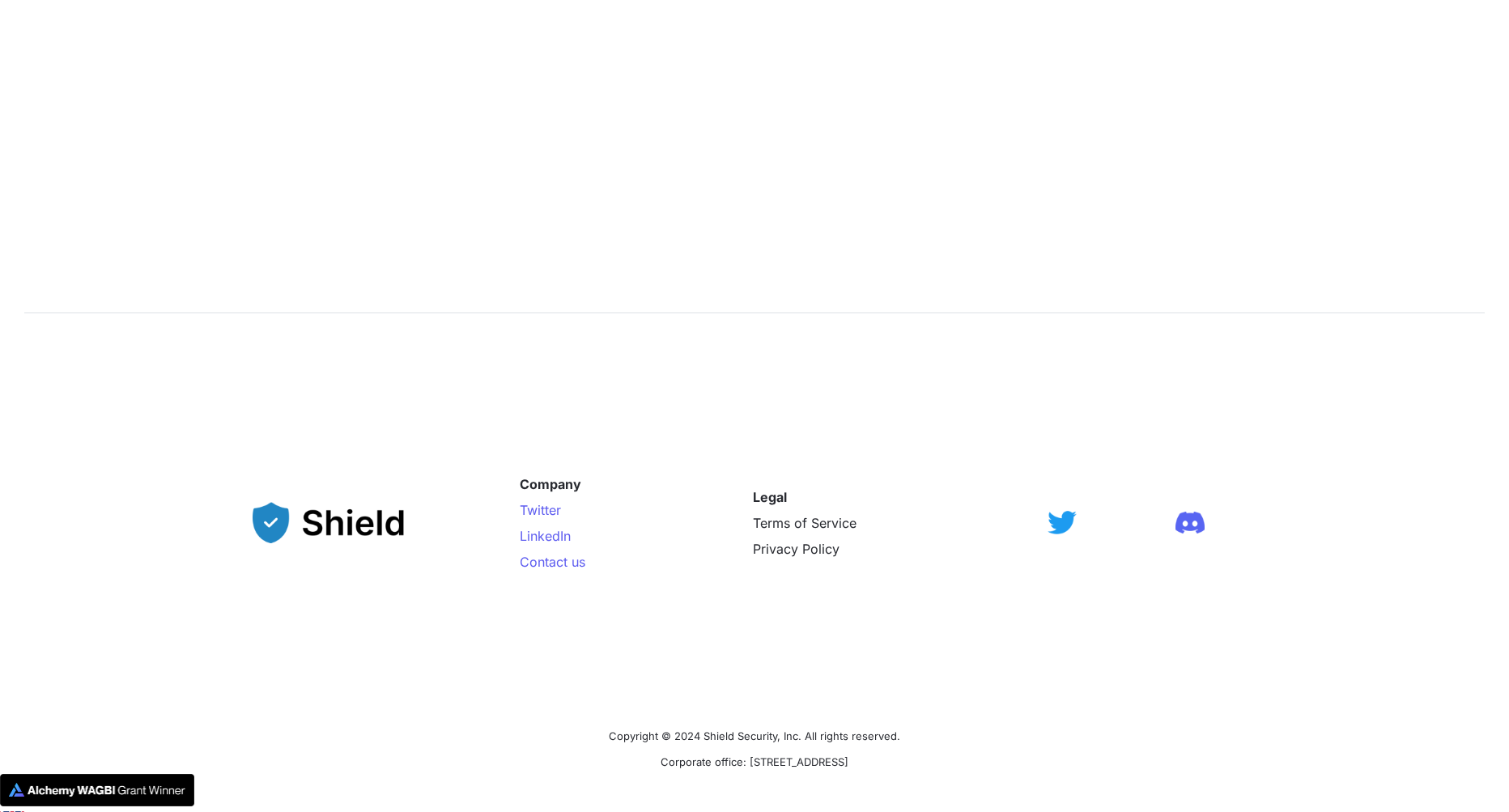
scroll to position [2491, 0]
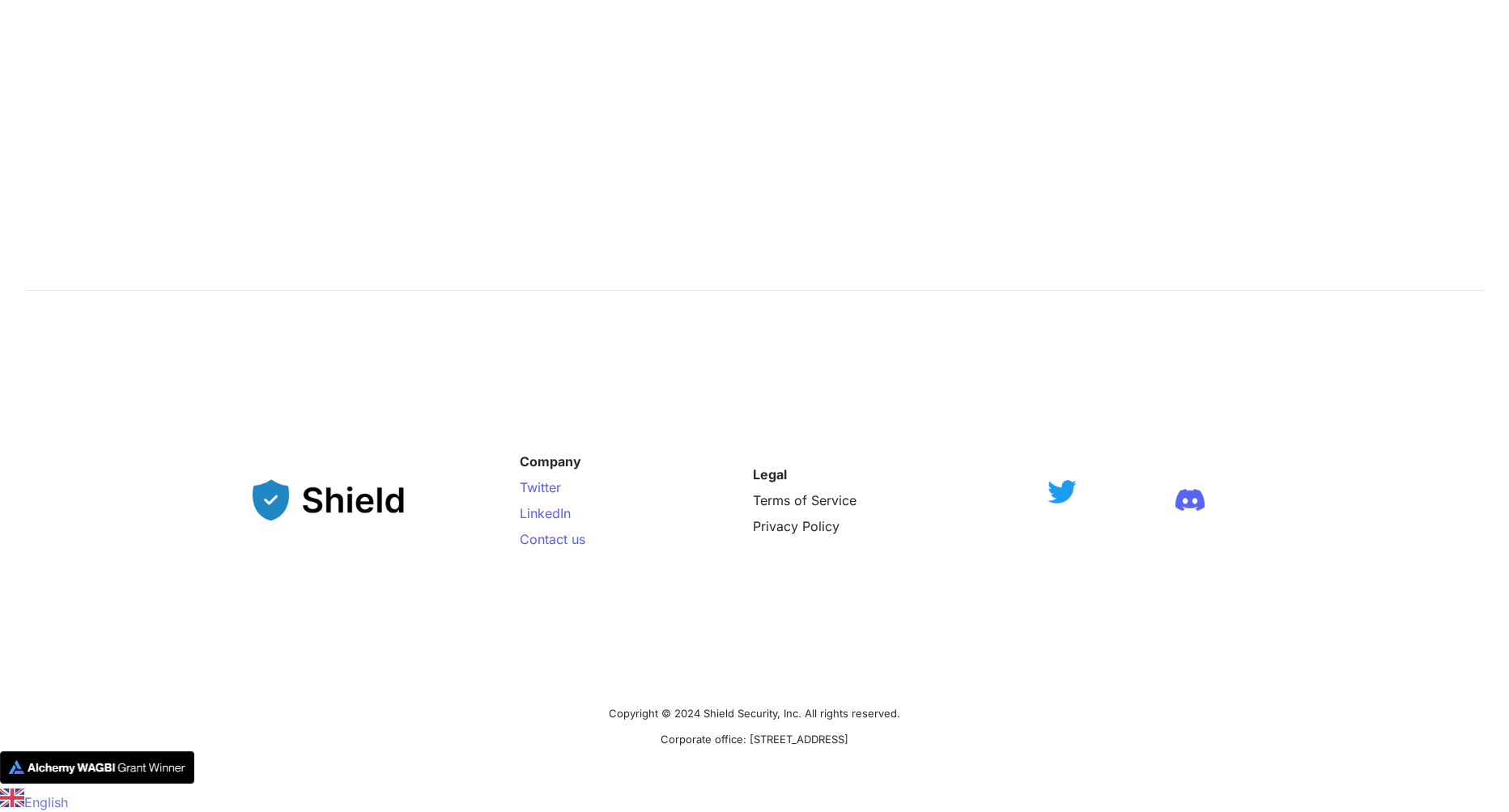
click at [1061, 496] on img at bounding box center [1062, 491] width 29 height 24
